Goal: Check status: Check status

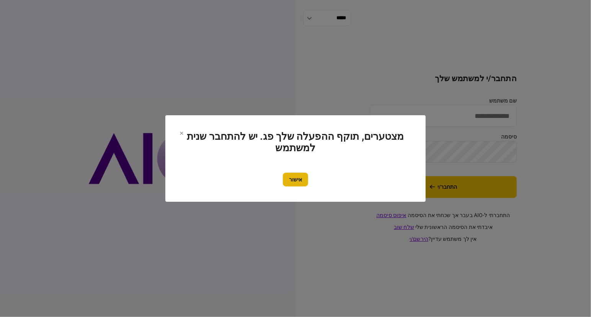
type input "**********"
click at [305, 173] on button "אישור" at bounding box center [295, 180] width 25 height 14
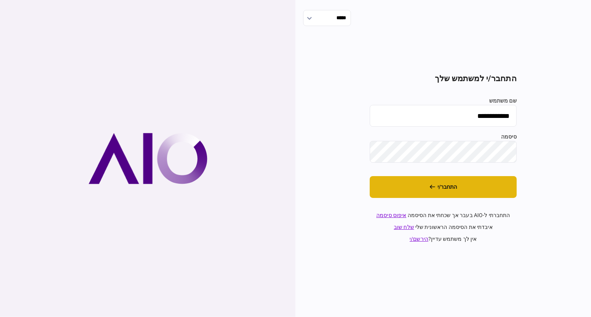
click at [486, 181] on button "התחבר/י" at bounding box center [443, 187] width 147 height 22
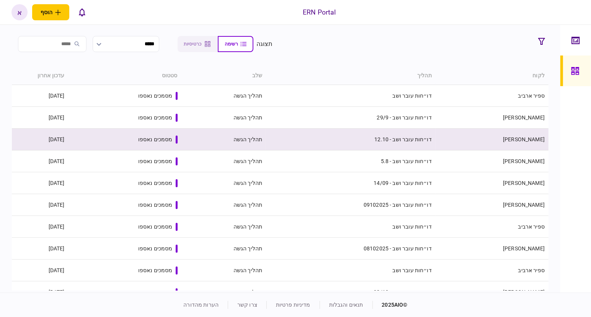
click at [504, 130] on td "[PERSON_NAME]" at bounding box center [491, 140] width 113 height 22
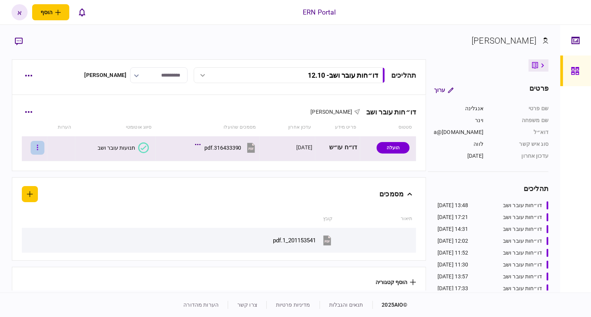
click at [40, 153] on button "button" at bounding box center [38, 148] width 14 height 14
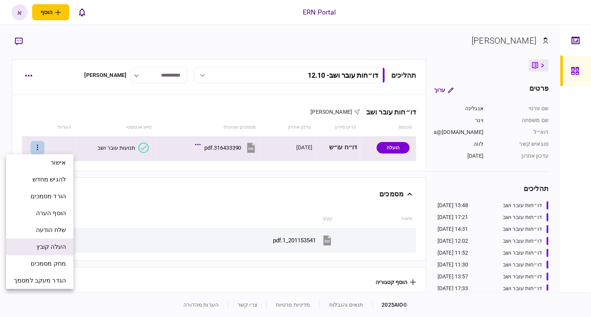
click at [45, 249] on span "העלה קובץ" at bounding box center [50, 246] width 29 height 9
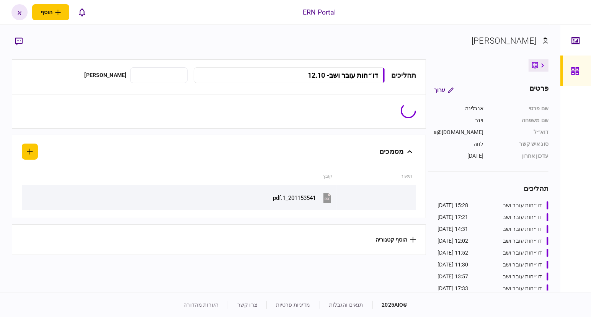
type input "**********"
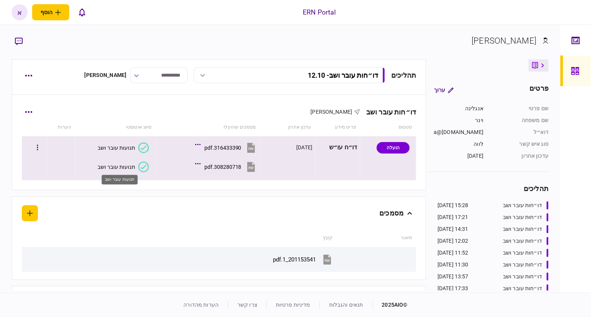
click at [108, 164] on div "תנועות עובר ושב" at bounding box center [116, 167] width 37 height 6
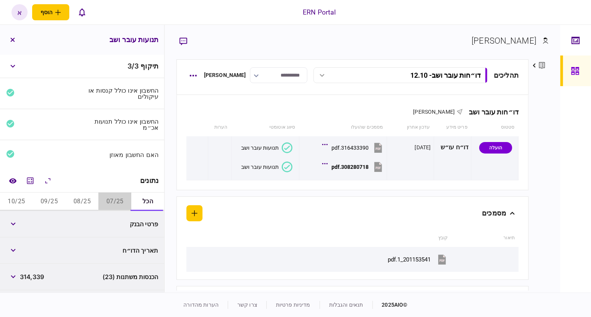
click at [114, 199] on button "07/25" at bounding box center [114, 201] width 33 height 18
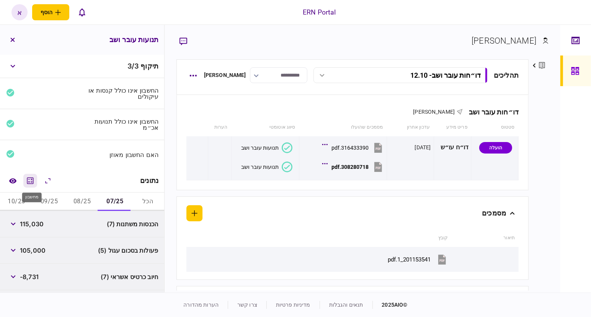
click at [34, 183] on icon "מחשבון" at bounding box center [30, 180] width 9 height 9
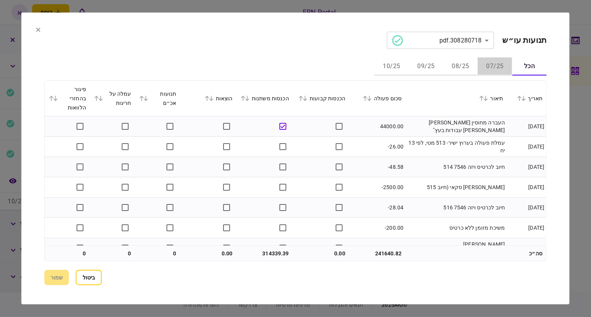
click at [496, 67] on button "07/25" at bounding box center [495, 66] width 34 height 18
click at [371, 99] on icon at bounding box center [369, 98] width 4 height 5
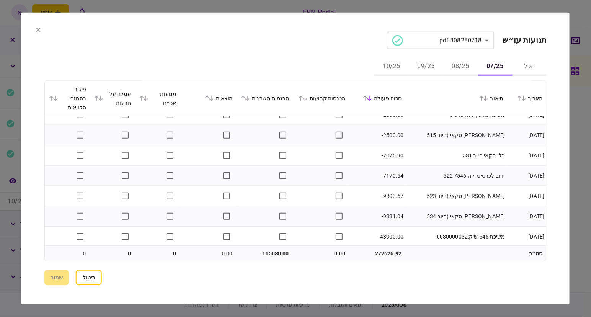
scroll to position [559, 0]
click at [460, 67] on button "08/25" at bounding box center [460, 66] width 34 height 18
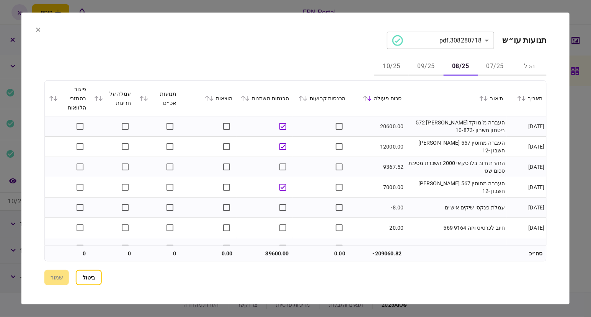
click at [371, 102] on div "סכום פעולה" at bounding box center [377, 98] width 49 height 9
click at [371, 99] on icon at bounding box center [369, 98] width 4 height 5
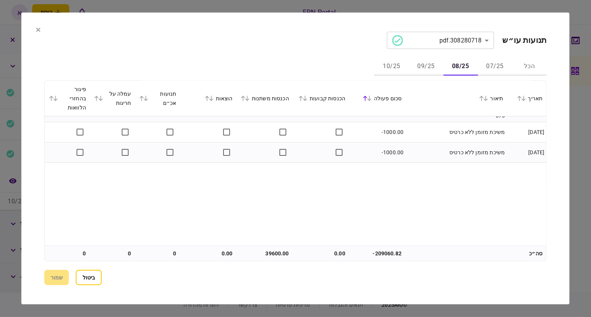
scroll to position [0, 0]
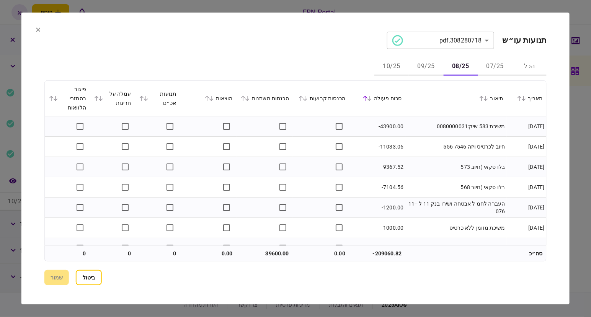
drag, startPoint x: 420, startPoint y: 180, endPoint x: 429, endPoint y: 161, distance: 20.9
click at [429, 161] on td "בלו סקאי (חיוב 573" at bounding box center [455, 167] width 101 height 20
click at [479, 97] on button at bounding box center [483, 98] width 11 height 5
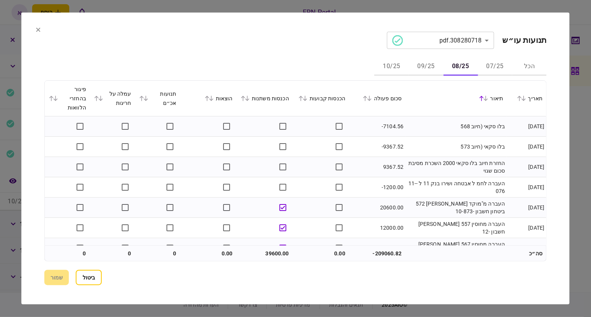
click at [489, 101] on div "תיאור" at bounding box center [456, 98] width 94 height 9
click at [486, 96] on icon at bounding box center [485, 98] width 5 height 5
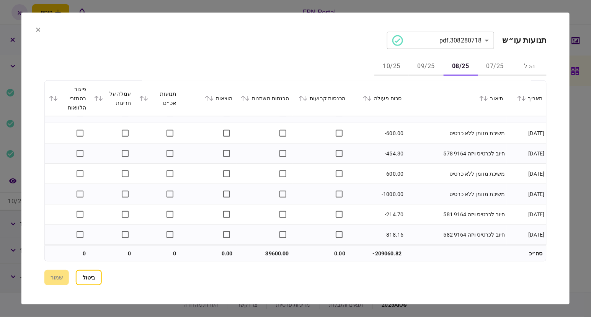
scroll to position [640, 0]
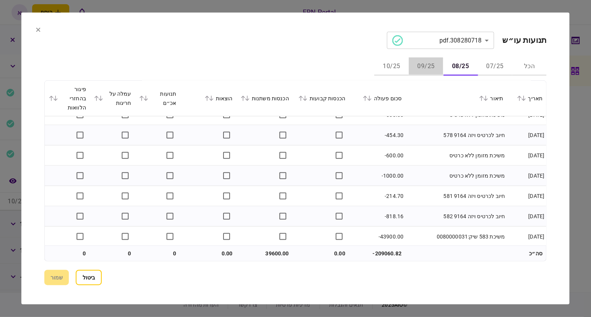
click at [432, 65] on button "09/25" at bounding box center [426, 66] width 34 height 18
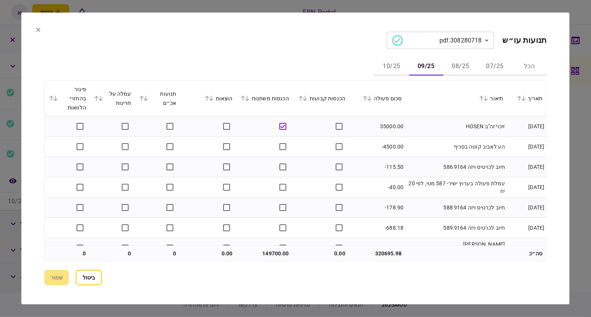
click at [476, 99] on div "תיאור" at bounding box center [456, 98] width 94 height 9
click at [480, 97] on icon at bounding box center [481, 98] width 5 height 5
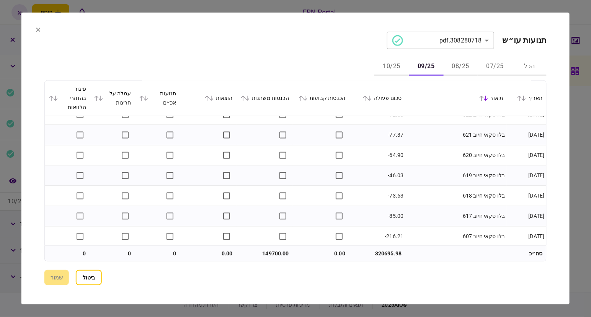
scroll to position [1168, 0]
click at [400, 67] on button "10/25" at bounding box center [391, 66] width 34 height 18
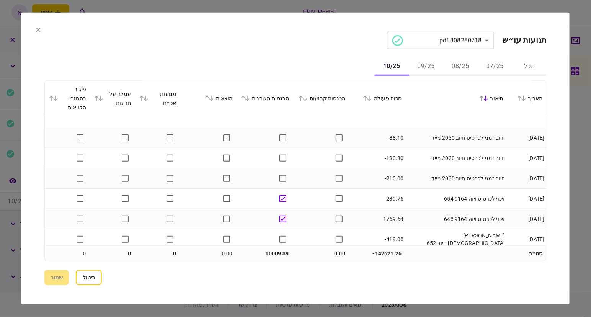
scroll to position [214, 0]
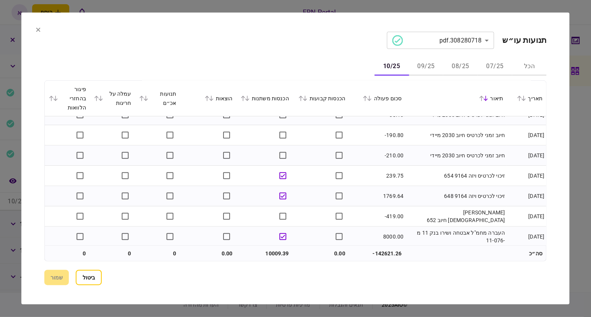
click at [60, 274] on section "ביטול שמור" at bounding box center [295, 277] width 502 height 15
click at [98, 284] on button "ביטול" at bounding box center [89, 277] width 26 height 15
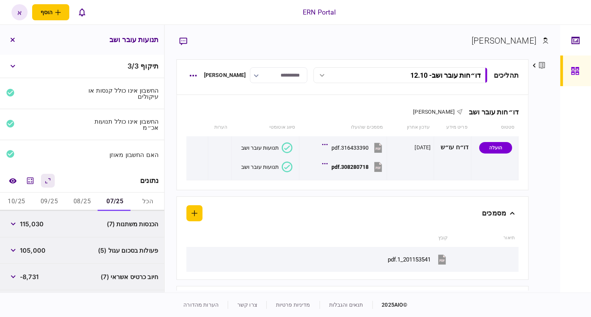
click at [49, 178] on icon "הרחב\\כווץ הכל" at bounding box center [47, 181] width 9 height 10
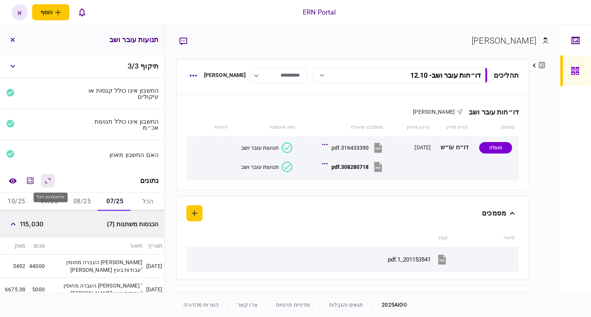
click at [52, 181] on icon "הרחב\\כווץ הכל" at bounding box center [47, 181] width 9 height 10
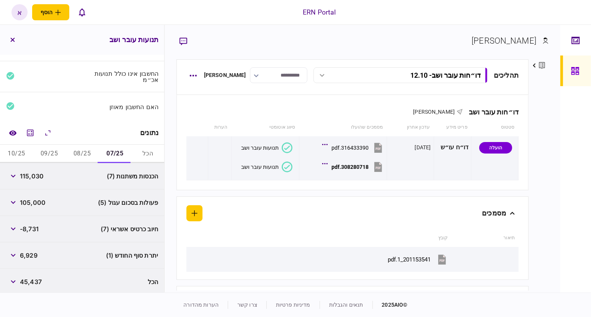
scroll to position [49, 0]
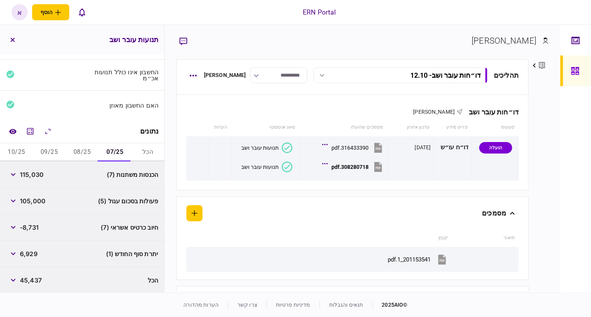
click at [91, 151] on button "08/25" at bounding box center [82, 152] width 33 height 18
click at [49, 146] on button "09/25" at bounding box center [49, 152] width 33 height 18
click at [16, 147] on button "10/25" at bounding box center [16, 152] width 33 height 18
